Goal: Book appointment/travel/reservation

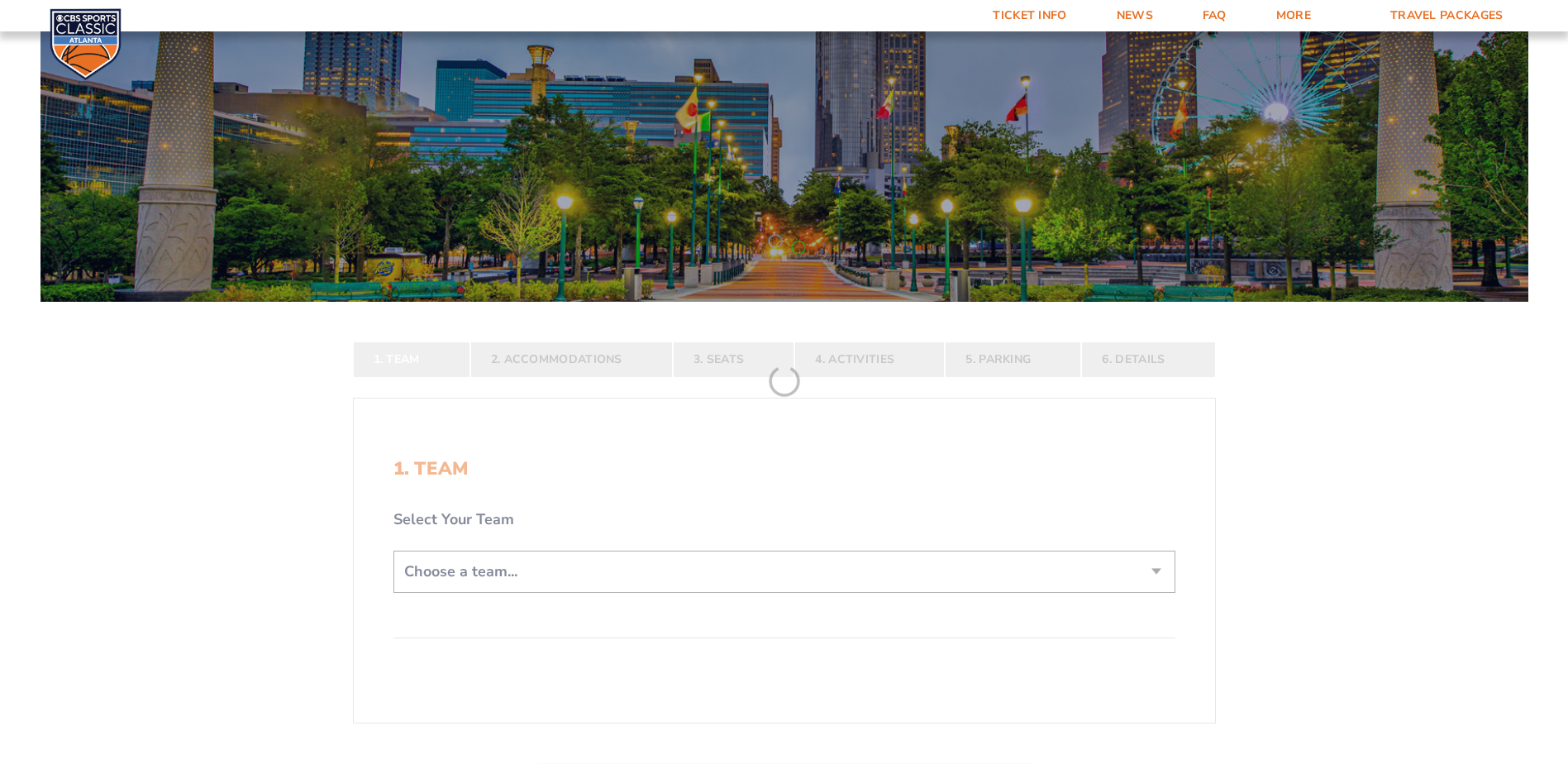
scroll to position [251, 0]
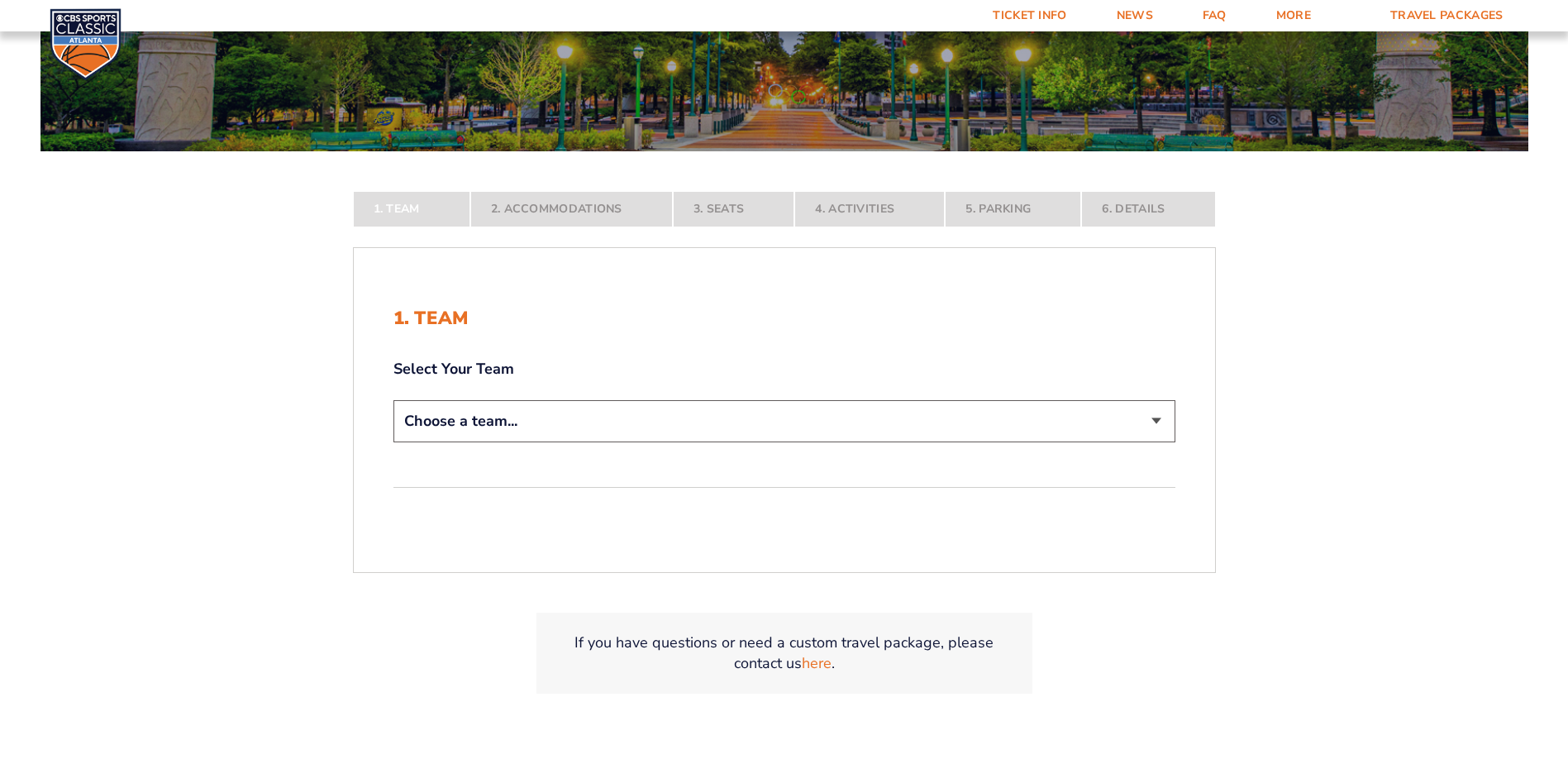
click at [755, 420] on select "Choose a team... [US_STATE] Wildcats [US_STATE] State Buckeyes [US_STATE] Tar H…" at bounding box center [784, 421] width 782 height 42
select select "12956"
click at [393, 442] on select "Choose a team... [US_STATE] Wildcats [US_STATE] State Buckeyes [US_STATE] Tar H…" at bounding box center [784, 421] width 782 height 42
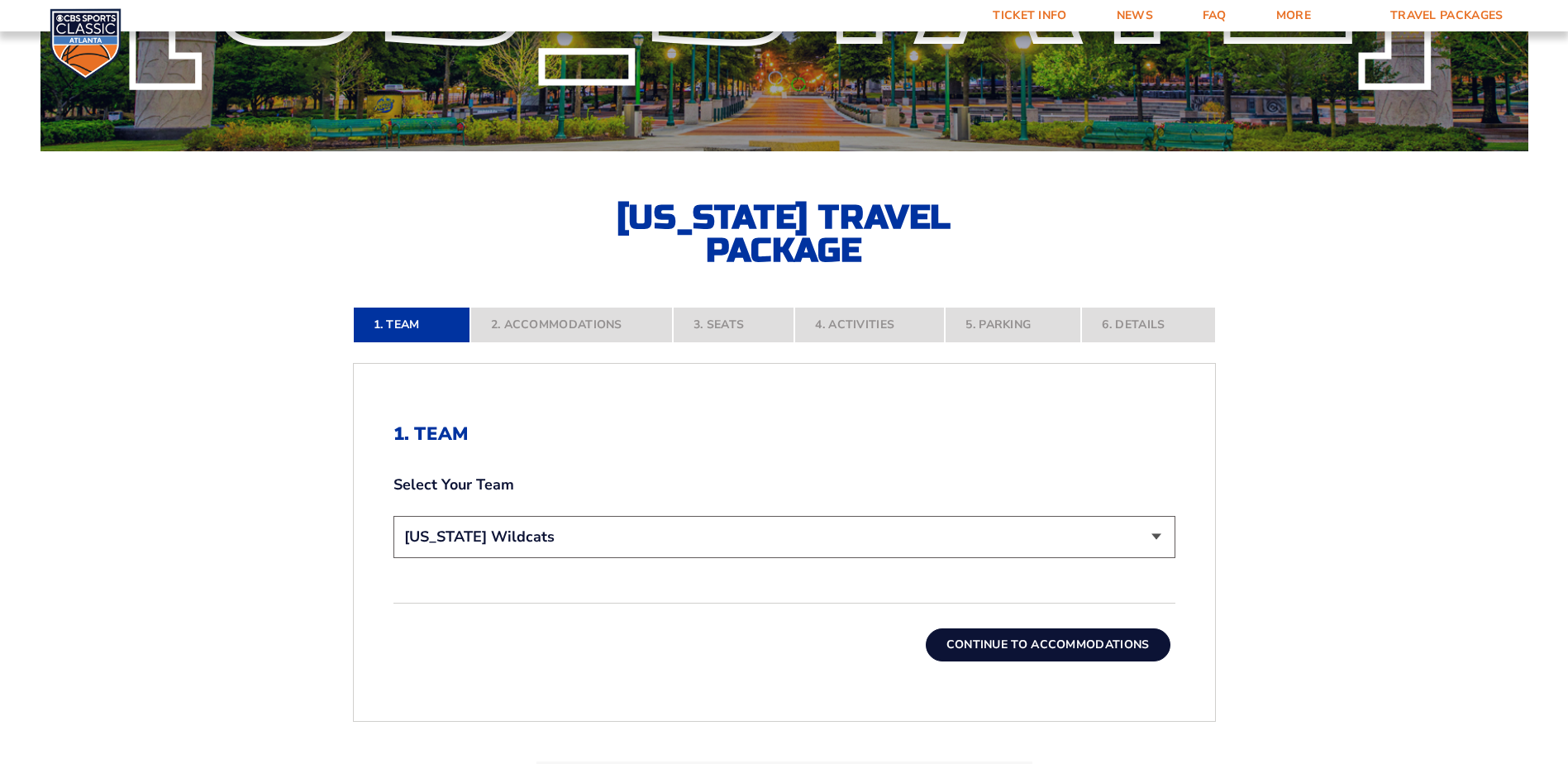
click at [1109, 644] on button "Continue To Accommodations" at bounding box center [1048, 645] width 245 height 33
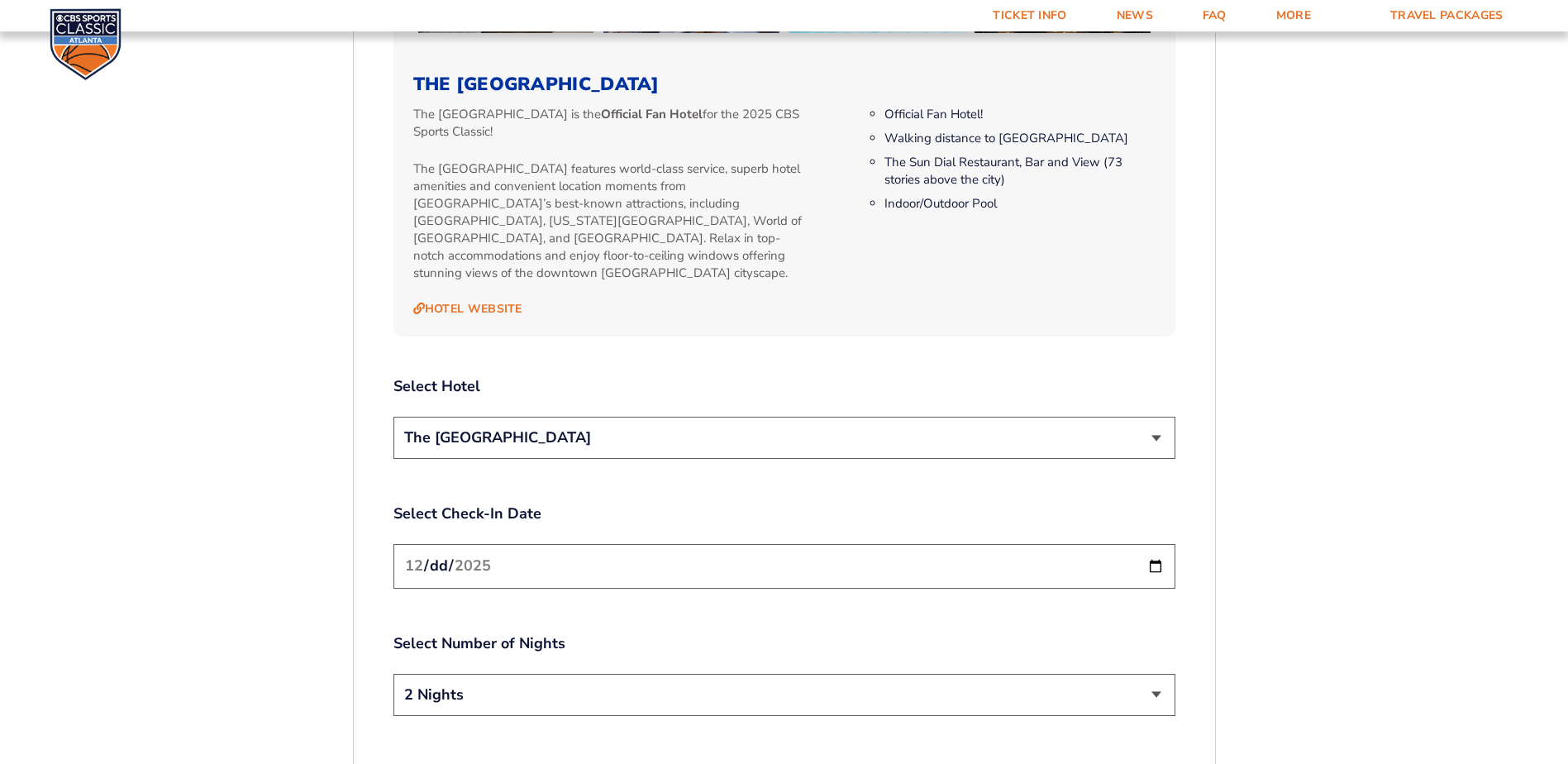
scroll to position [1821, 0]
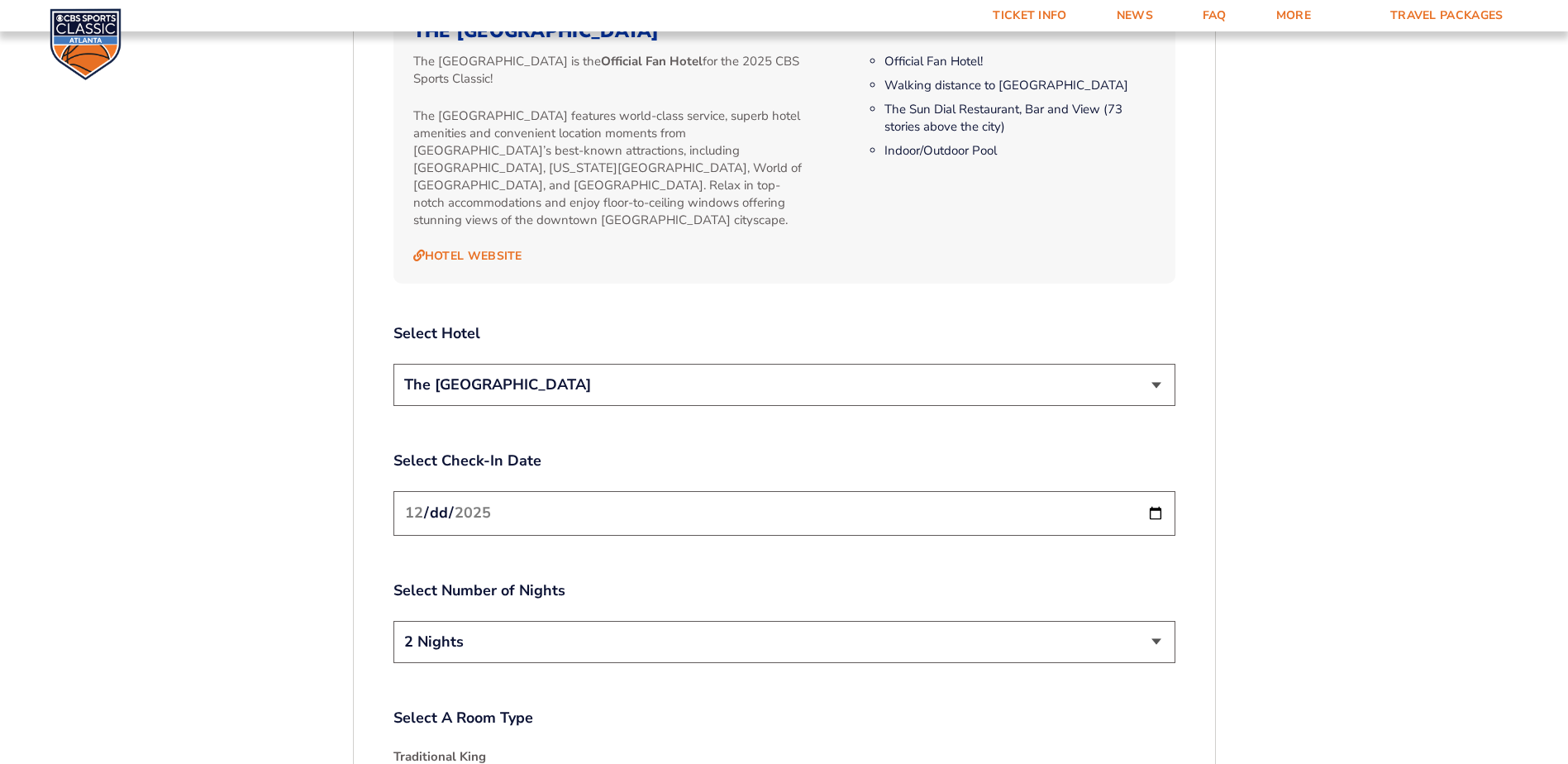
click at [609, 493] on input "[DATE]" at bounding box center [784, 513] width 782 height 44
drag, startPoint x: 1468, startPoint y: 476, endPoint x: 1537, endPoint y: 461, distance: 70.6
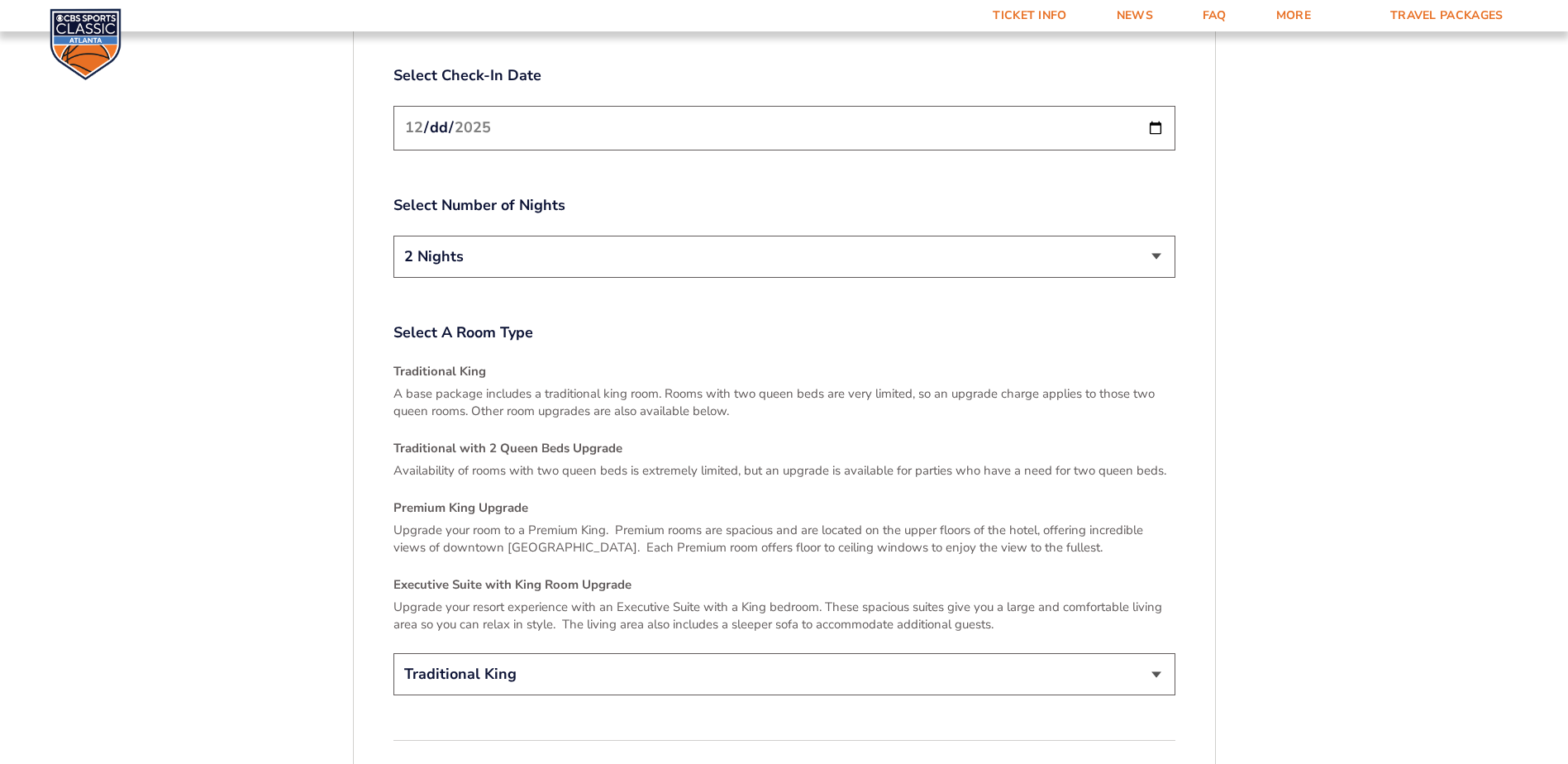
scroll to position [2299, 0]
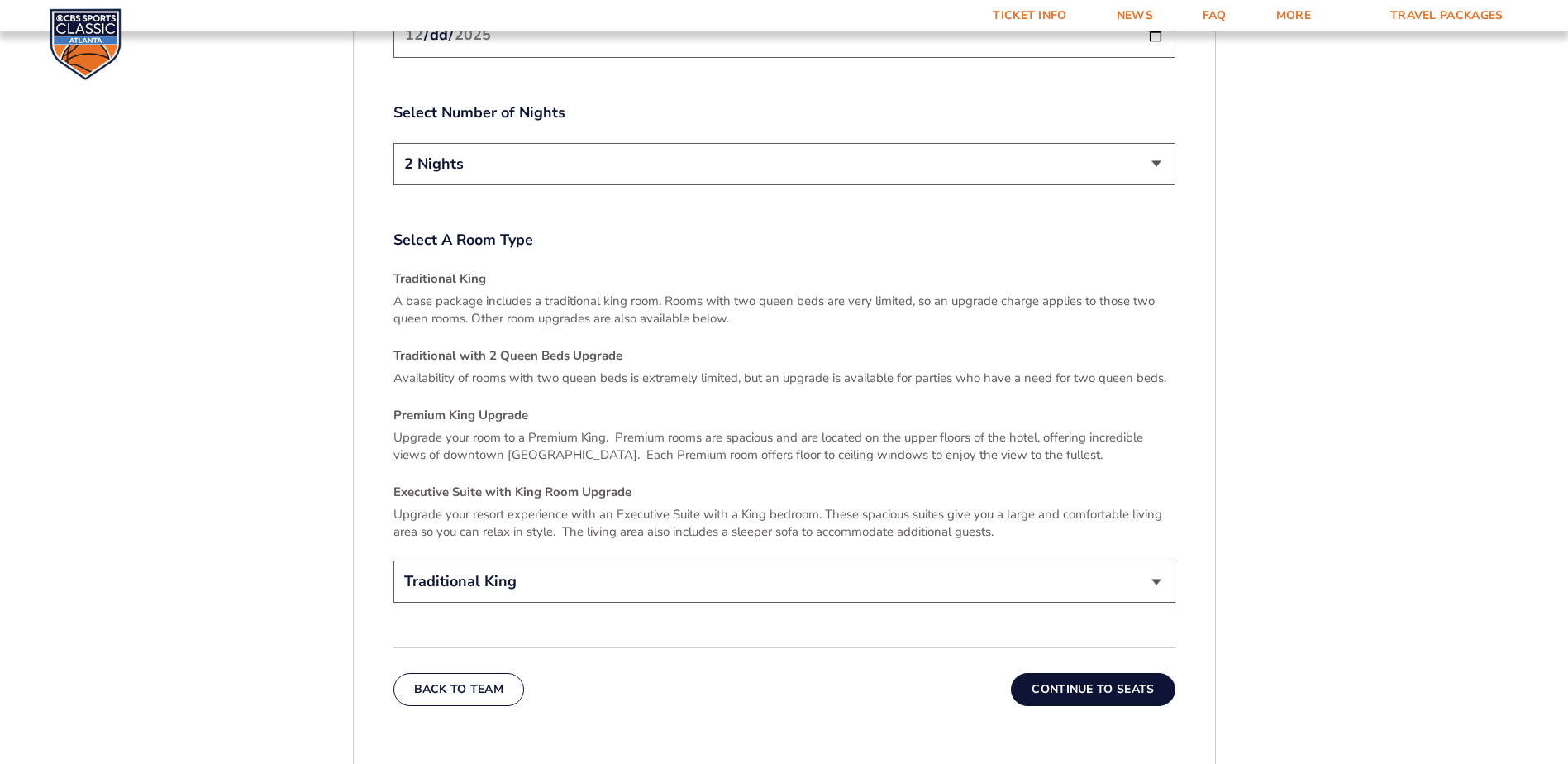
click at [1149, 673] on button "Continue To Seats" at bounding box center [1092, 689] width 164 height 33
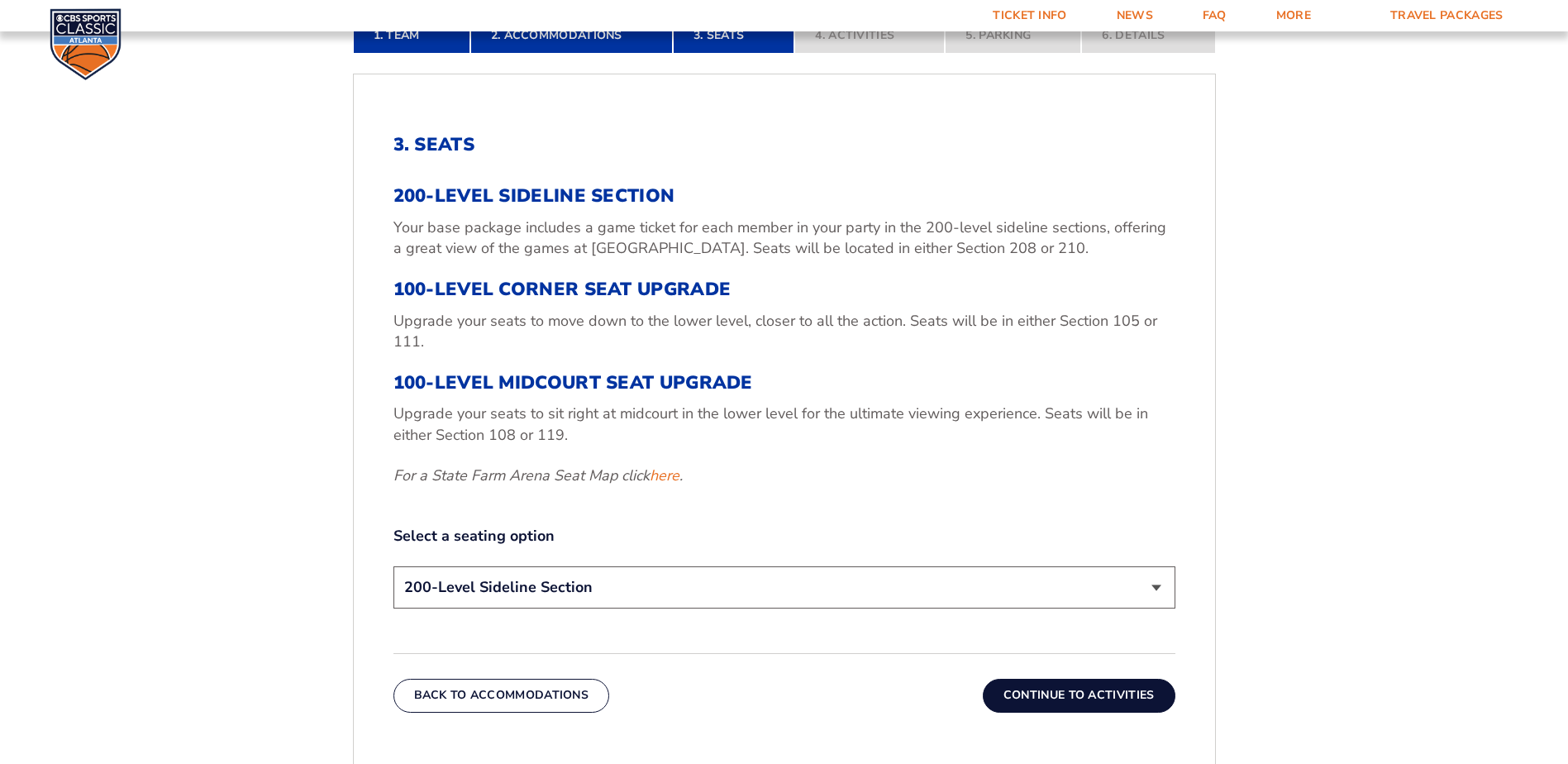
scroll to position [615, 0]
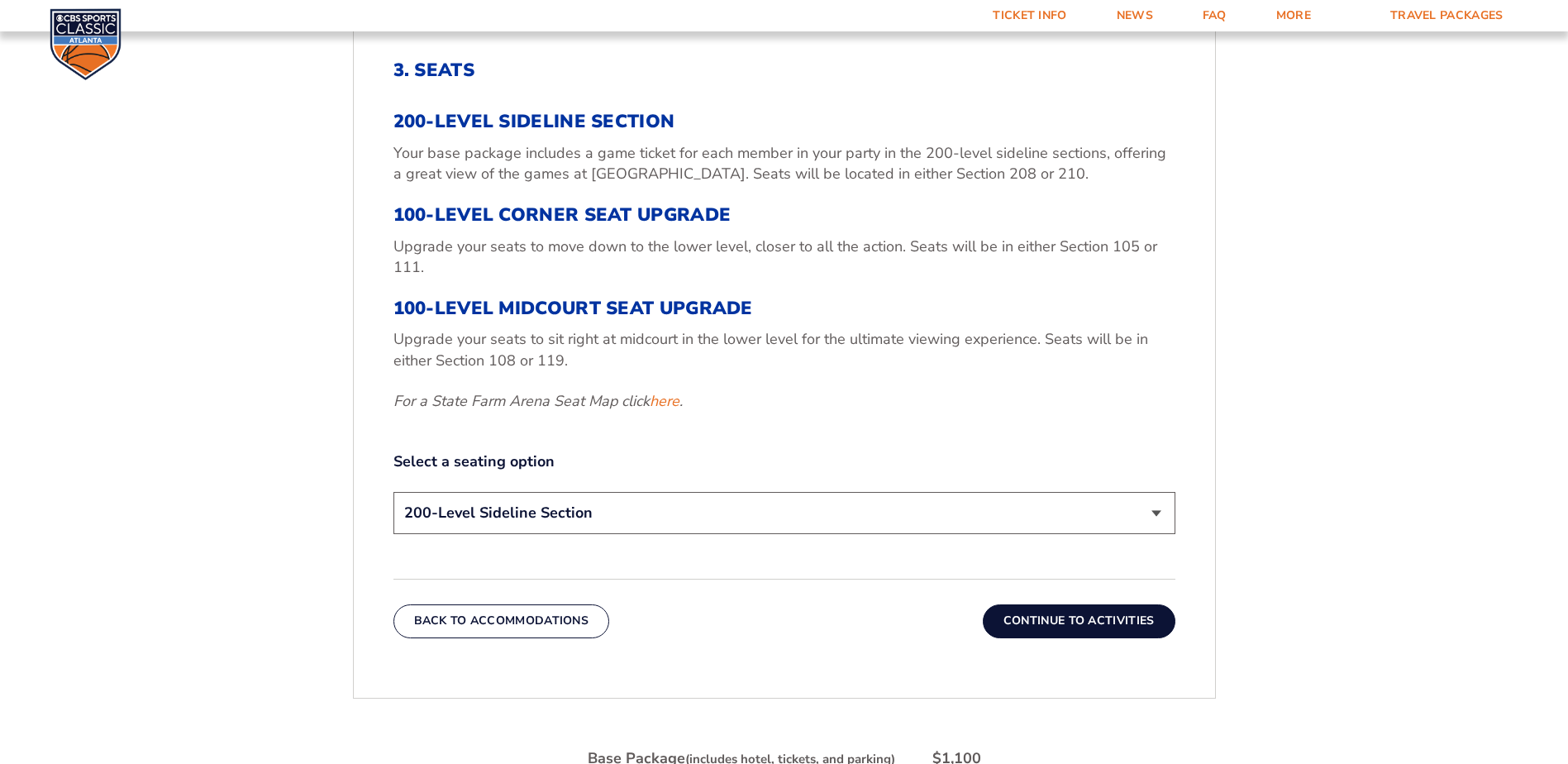
click at [533, 519] on select "200-Level Sideline Section 100-Level Corner Seat Upgrade (+$120 per person) 100…" at bounding box center [784, 513] width 782 height 42
select select "100-Level Midcourt Seat Upgrade"
click at [393, 492] on select "200-Level Sideline Section 100-Level Corner Seat Upgrade (+$120 per person) 100…" at bounding box center [784, 513] width 782 height 42
click at [1122, 620] on button "Continue To Activities" at bounding box center [1079, 621] width 192 height 33
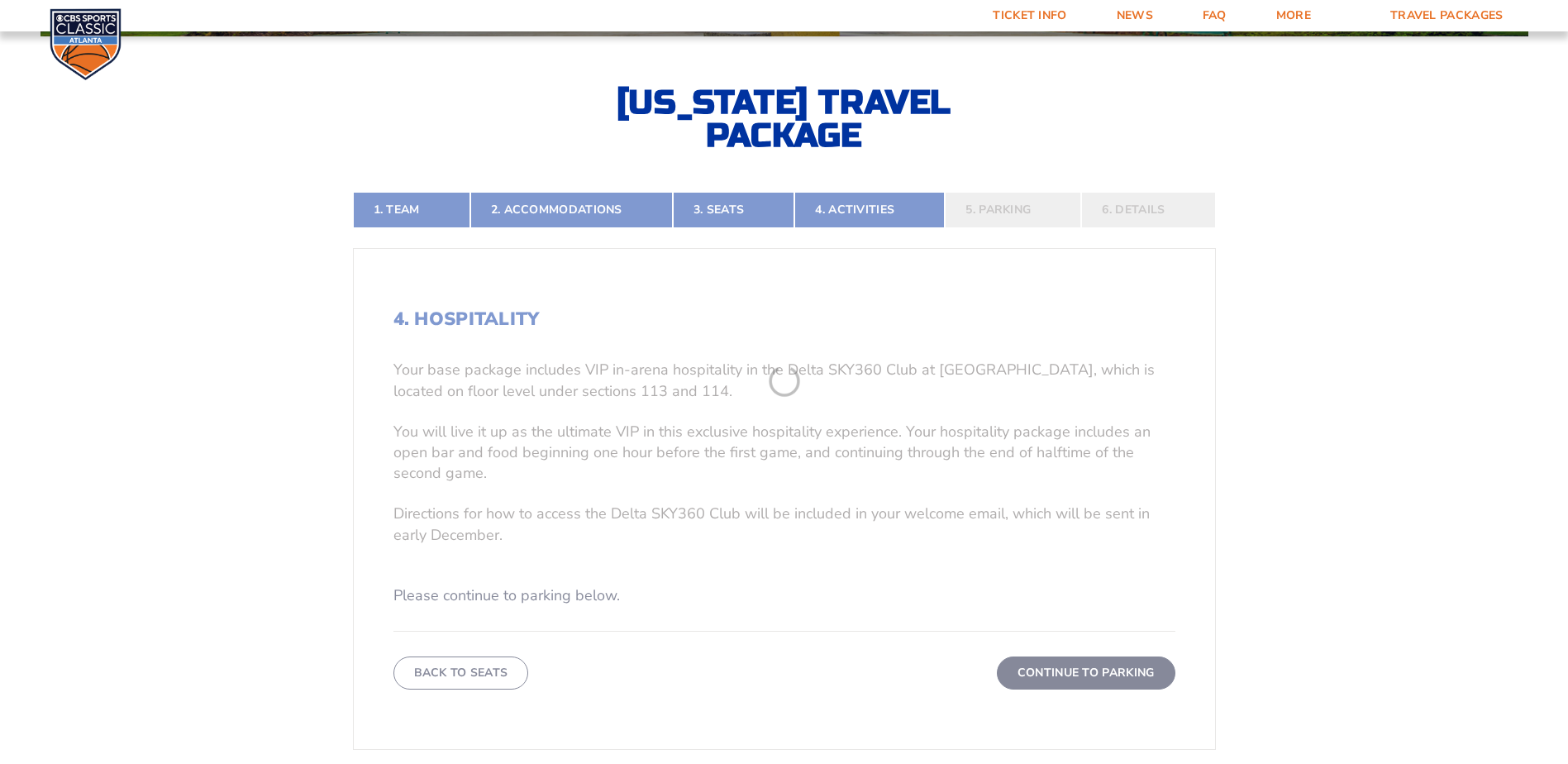
scroll to position [361, 0]
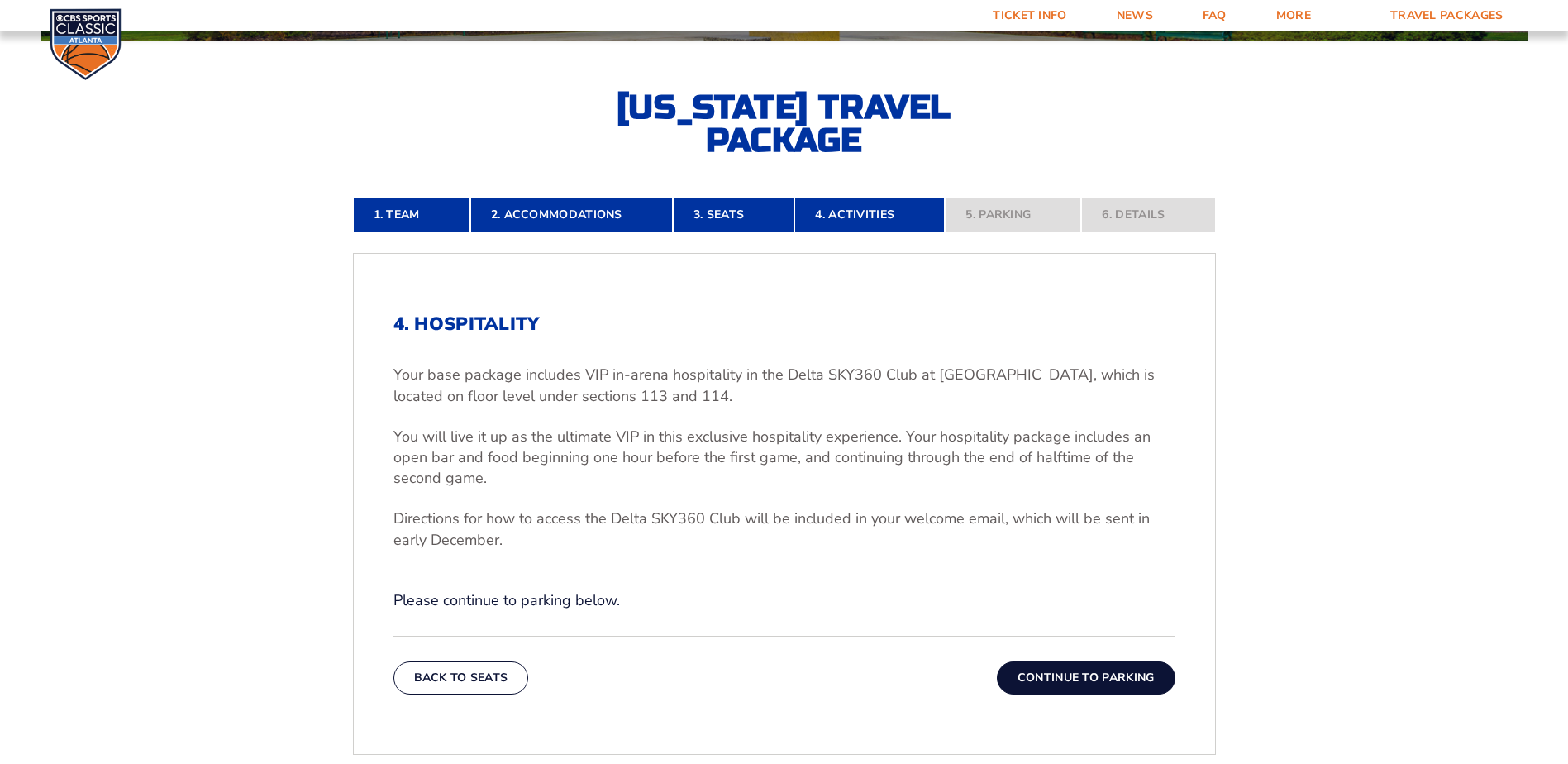
click at [1094, 671] on button "Continue To Parking" at bounding box center [1087, 678] width 178 height 33
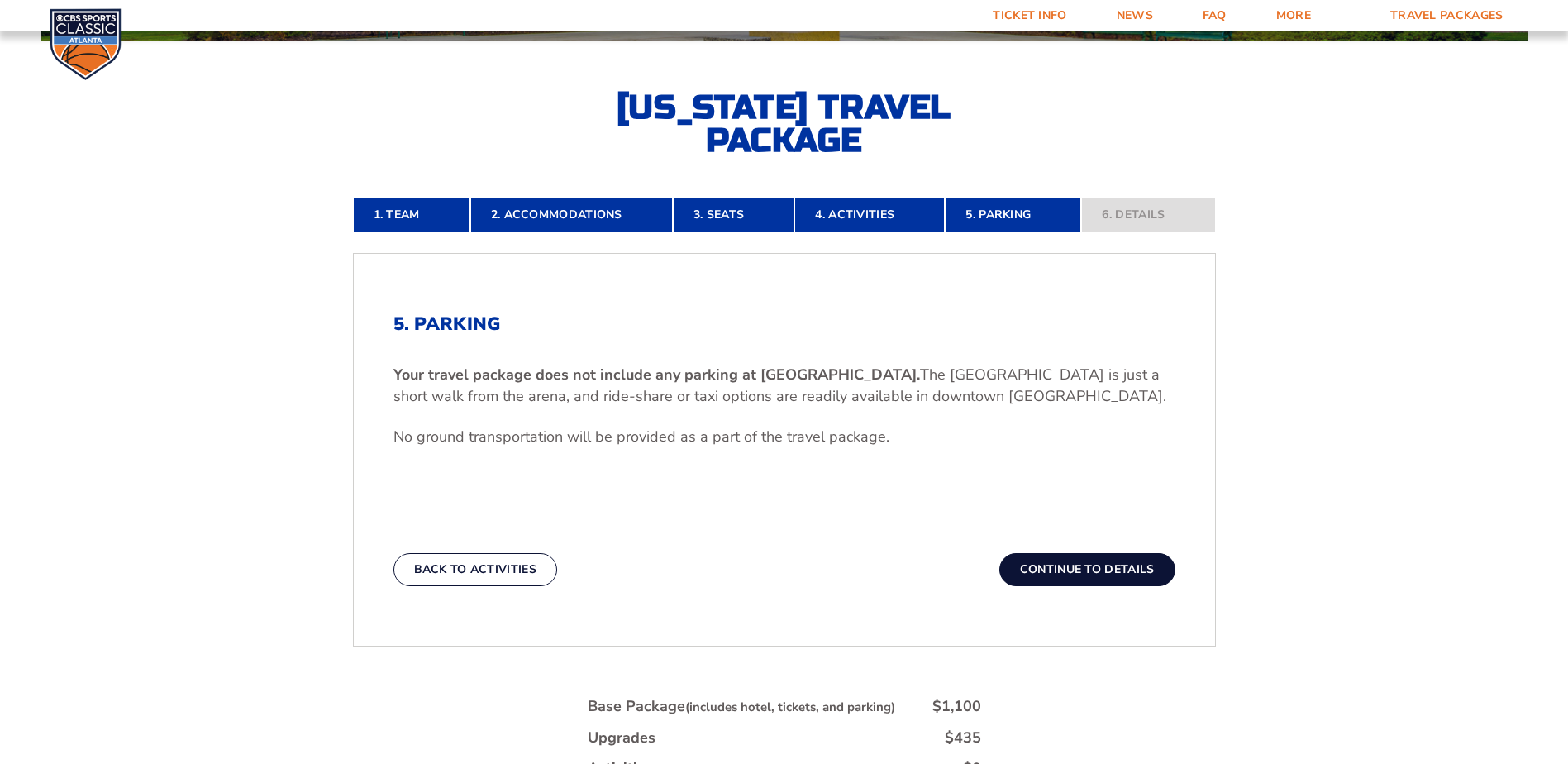
click at [1138, 566] on button "Continue To Details" at bounding box center [1087, 570] width 177 height 33
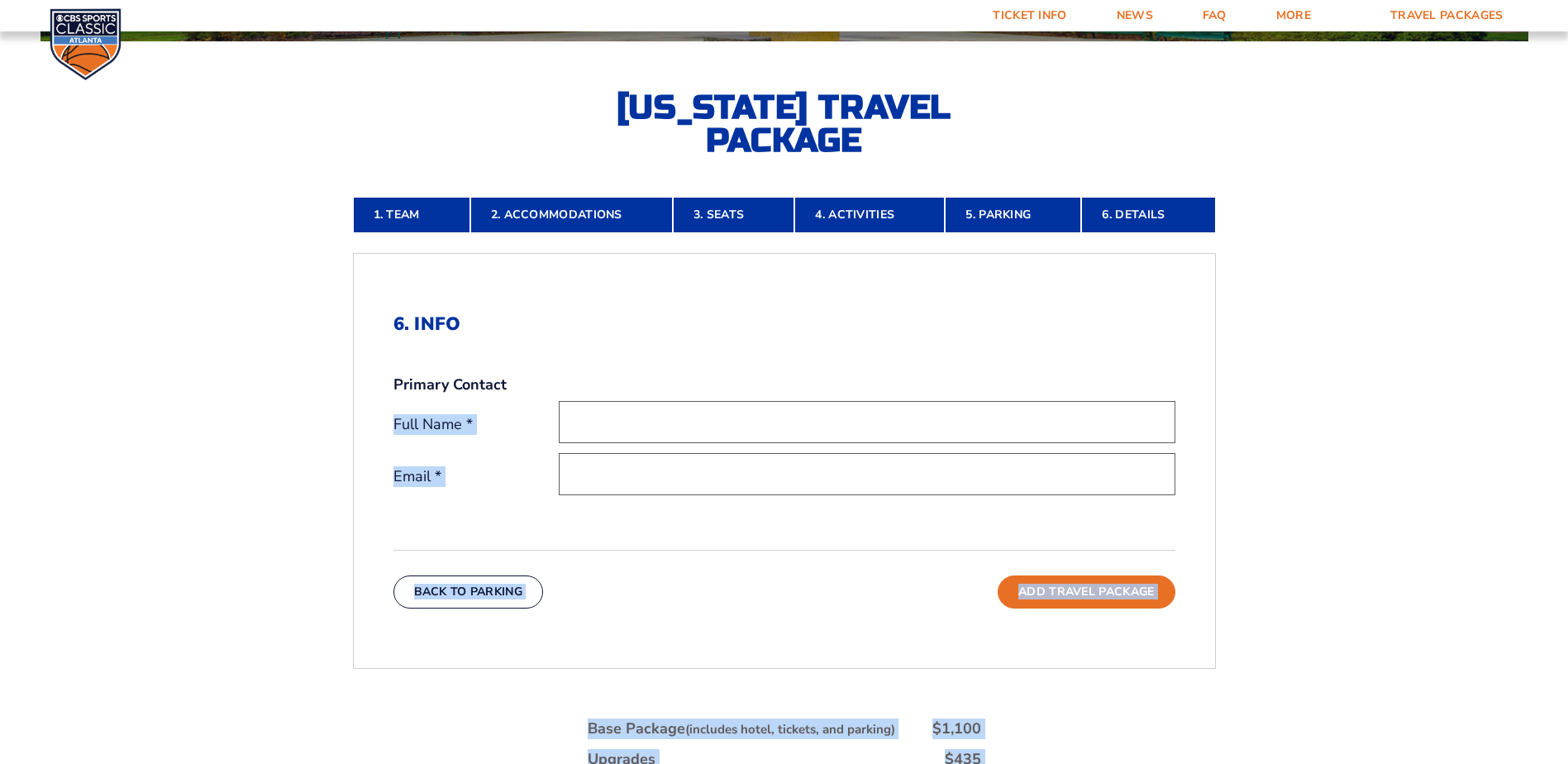
drag, startPoint x: 1567, startPoint y: 339, endPoint x: 1583, endPoint y: 444, distance: 106.2
click at [1567, 444] on html "Ticket Info News FAQ More Yearly Results Contact Travel Packages Travel Package…" at bounding box center [784, 491] width 1568 height 1706
drag, startPoint x: 1583, startPoint y: 444, endPoint x: 1423, endPoint y: 452, distance: 160.2
click at [1423, 452] on form "[US_STATE] [US_STATE] Travel Package [US_STATE][GEOGRAPHIC_DATA] [US_STATE] Sta…" at bounding box center [784, 350] width 1568 height 1423
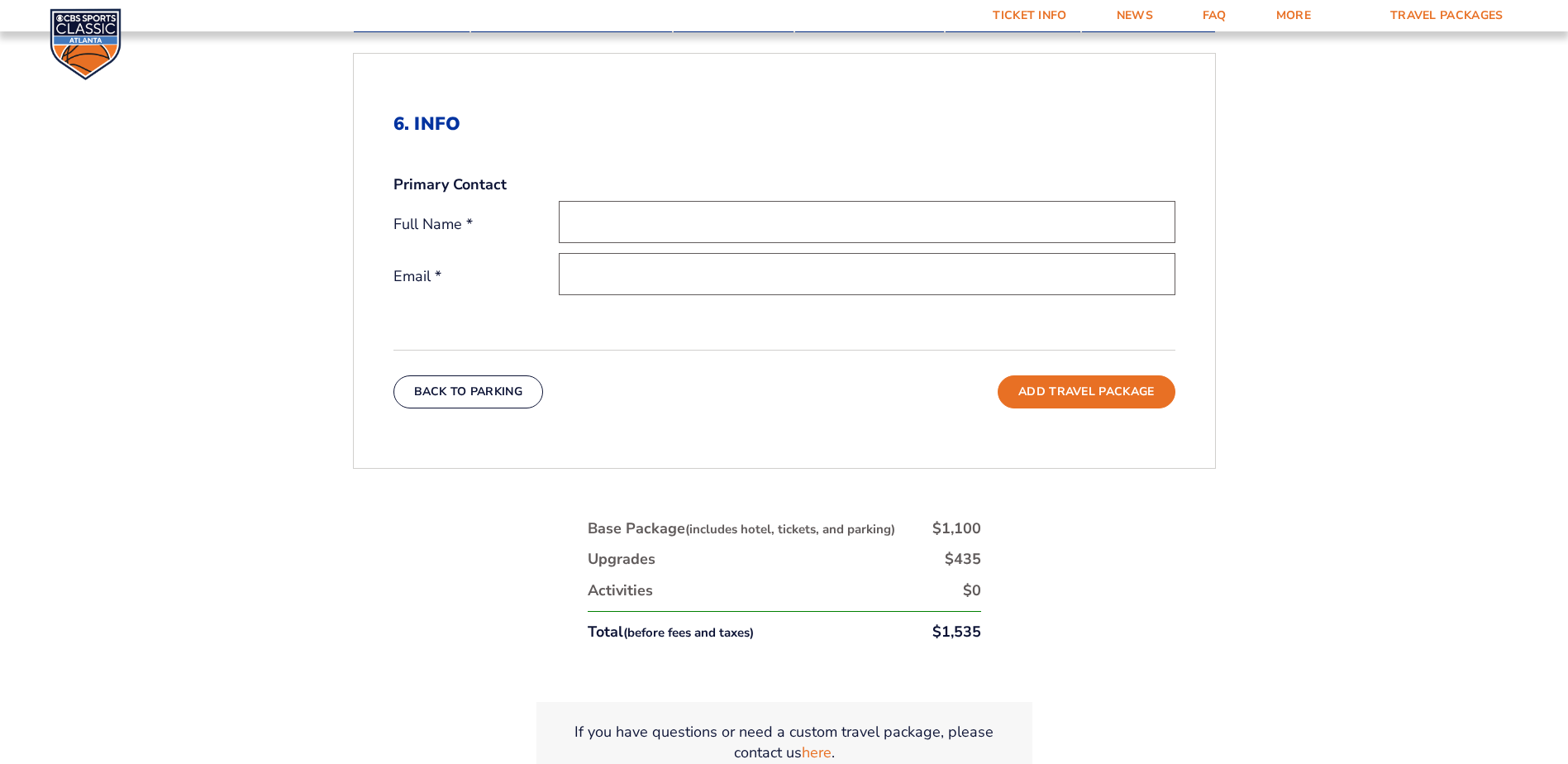
scroll to position [639, 0]
